Goal: Task Accomplishment & Management: Manage account settings

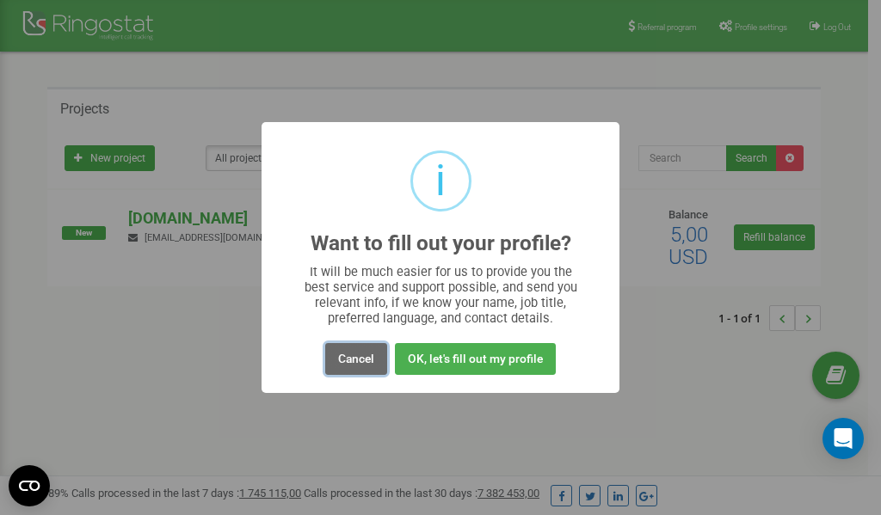
click at [354, 359] on button "Cancel" at bounding box center [356, 359] width 62 height 32
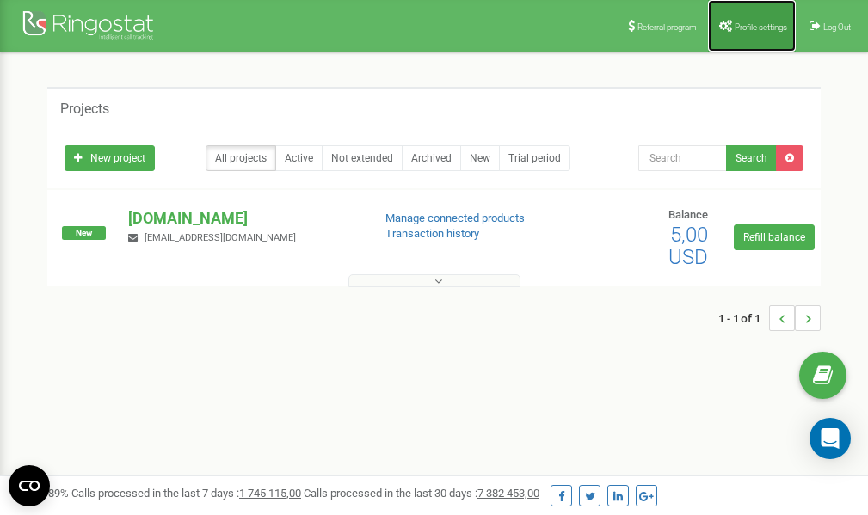
click at [749, 14] on link "Profile settings" at bounding box center [752, 26] width 88 height 52
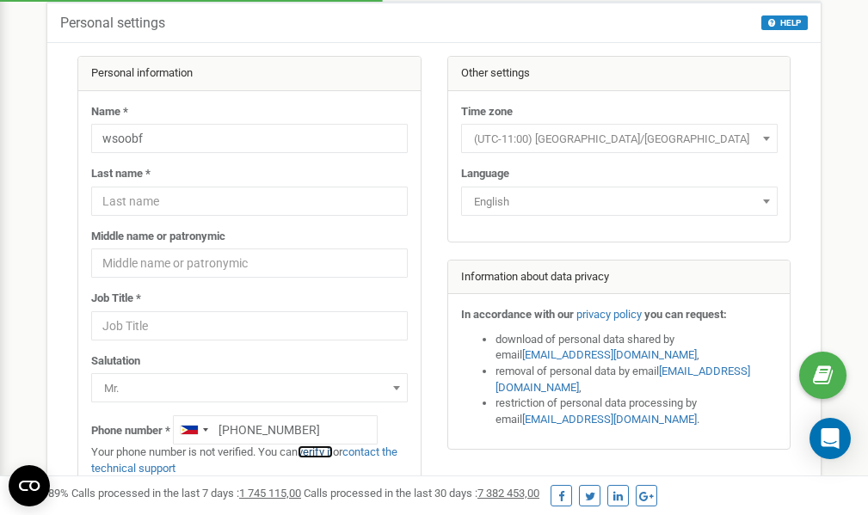
click at [326, 451] on link "verify it" at bounding box center [315, 452] width 35 height 13
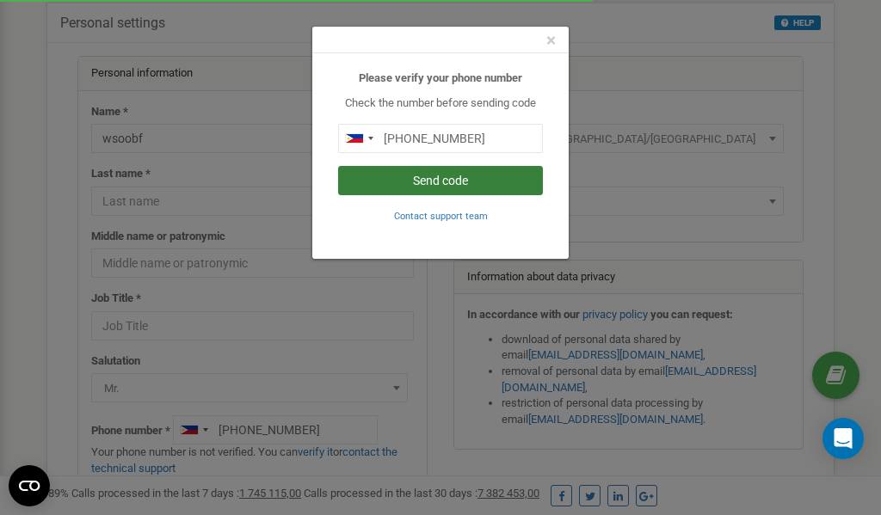
click at [471, 182] on button "Send code" at bounding box center [440, 180] width 205 height 29
